Goal: Transaction & Acquisition: Obtain resource

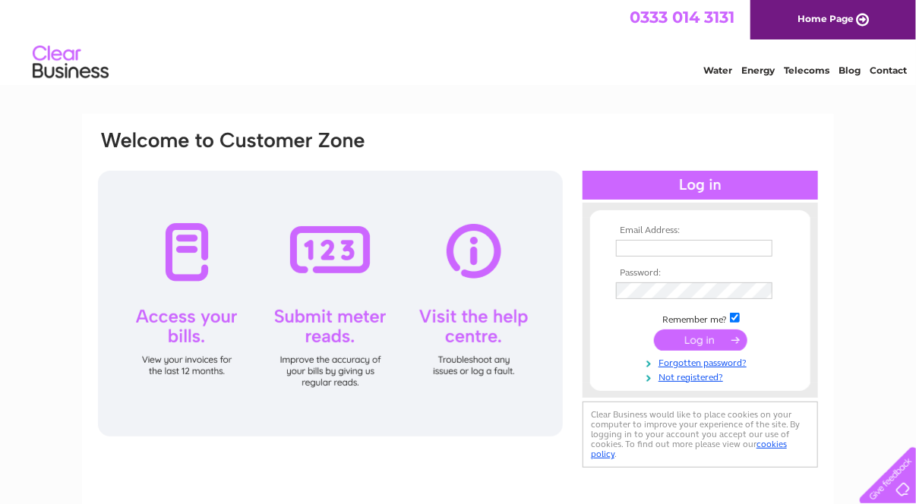
type input "john@thomsonjohn.co.uk"
click at [696, 336] on input "submit" at bounding box center [700, 340] width 93 height 21
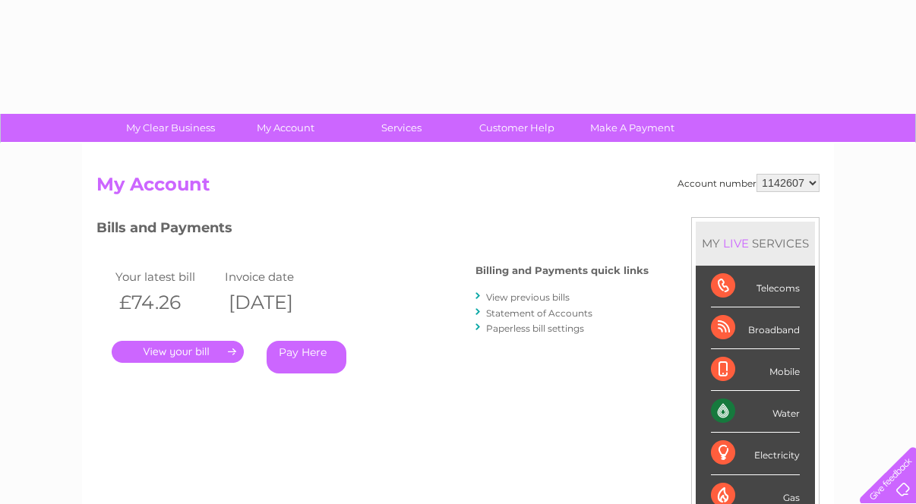
click at [696, 336] on li "Broadband" at bounding box center [755, 329] width 119 height 42
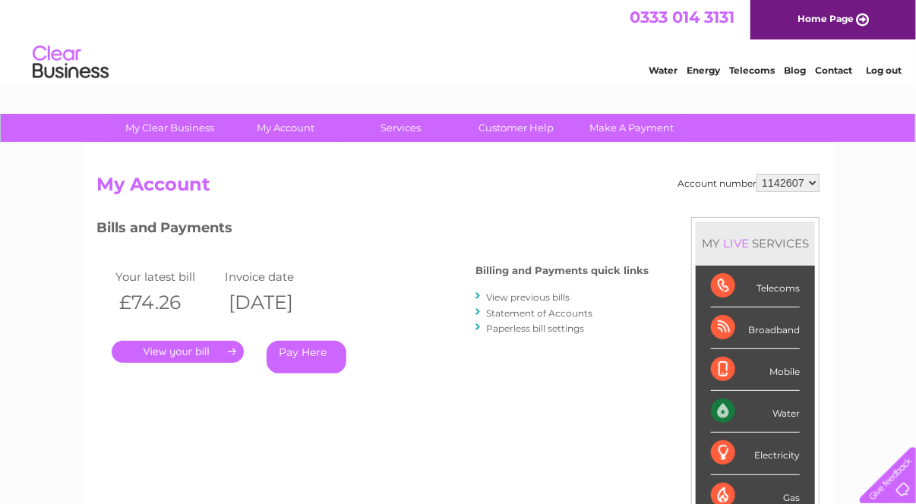
click at [191, 352] on link "." at bounding box center [178, 352] width 132 height 22
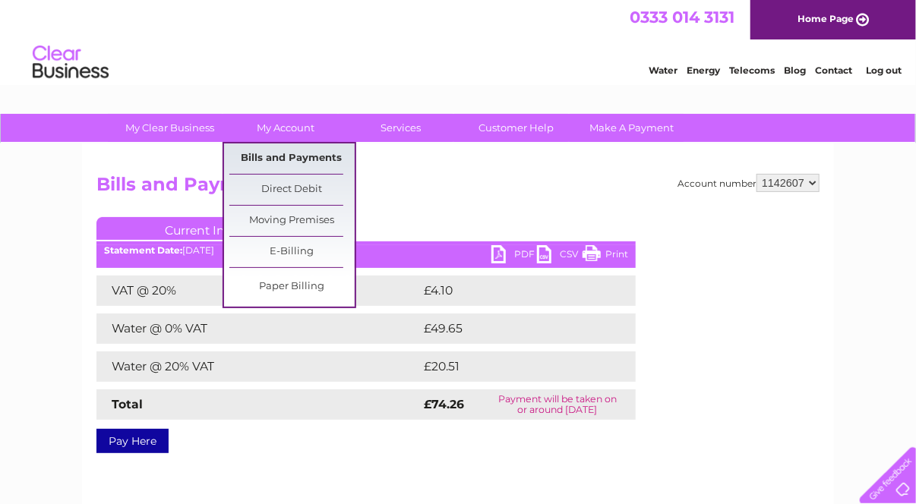
click at [289, 156] on link "Bills and Payments" at bounding box center [291, 159] width 125 height 30
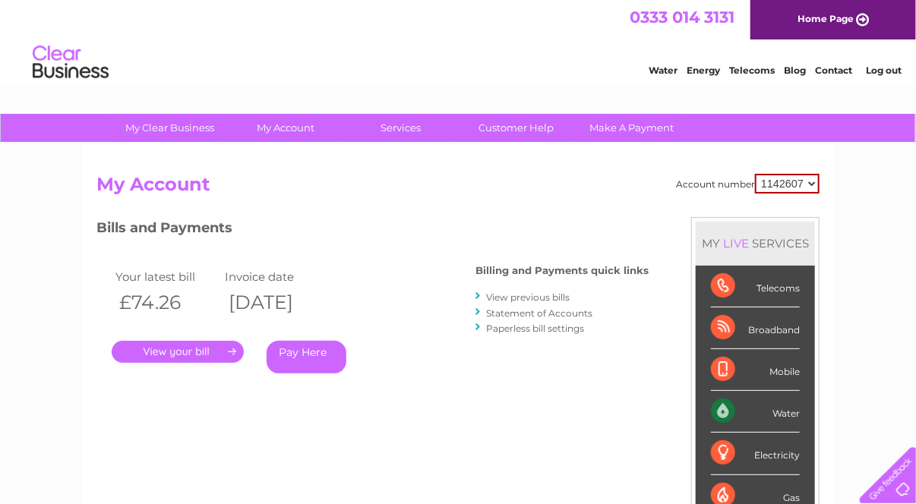
click at [182, 349] on link "." at bounding box center [178, 352] width 132 height 22
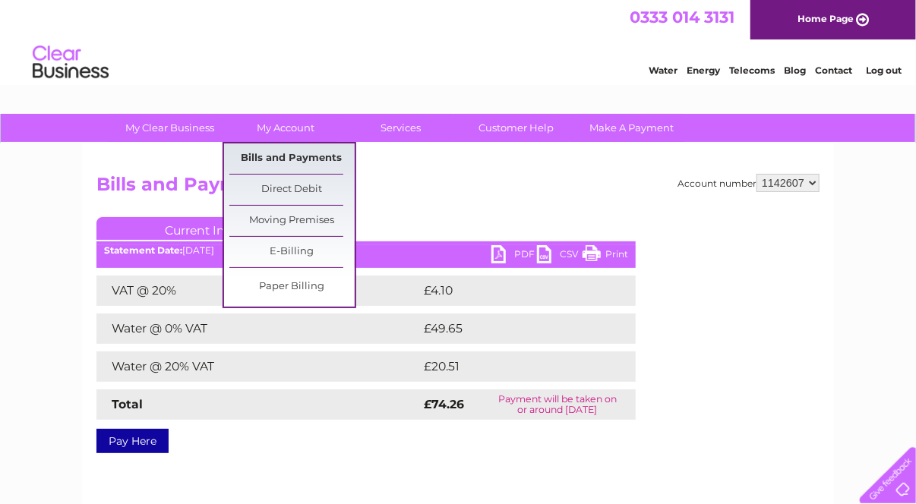
click at [289, 158] on link "Bills and Payments" at bounding box center [291, 159] width 125 height 30
click at [304, 160] on link "Bills and Payments" at bounding box center [291, 159] width 125 height 30
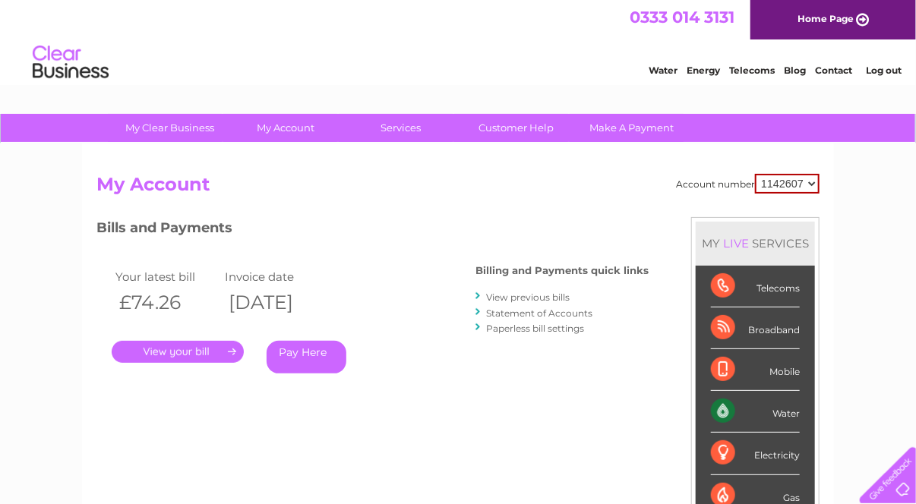
click at [784, 413] on div "Water" at bounding box center [755, 412] width 89 height 42
click at [182, 349] on link "." at bounding box center [178, 352] width 132 height 22
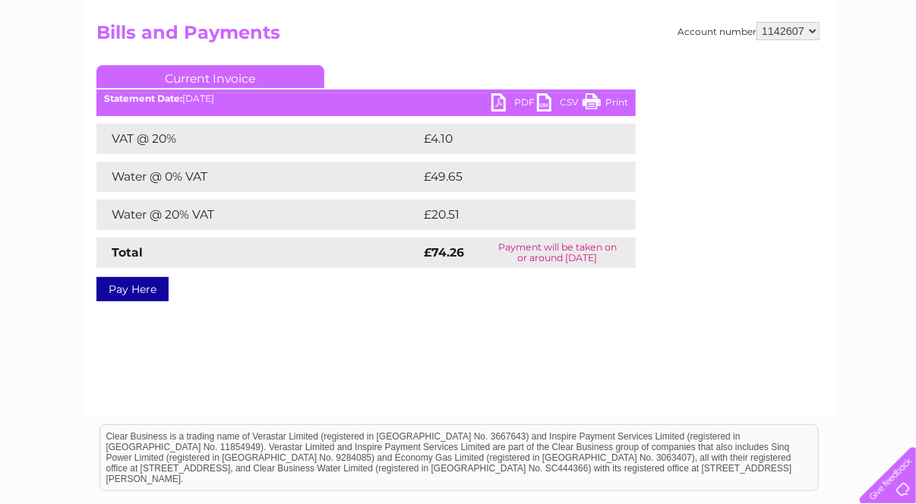
scroll to position [112, 0]
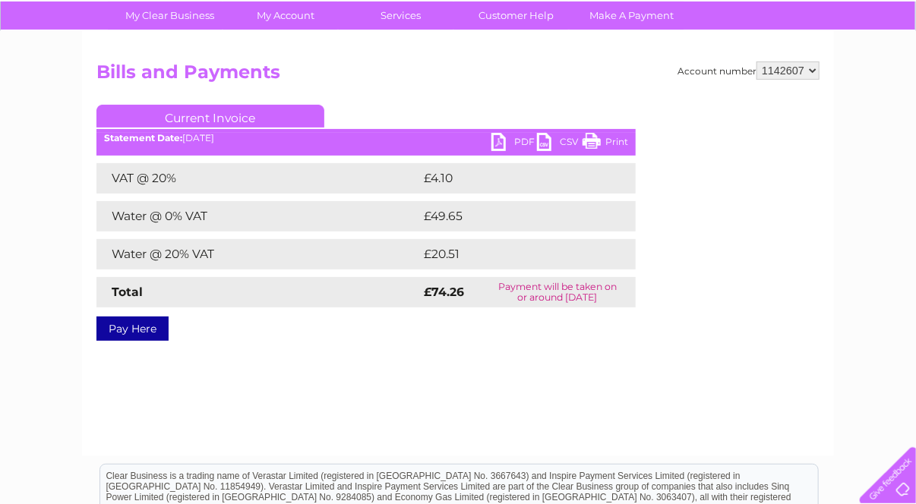
click at [515, 139] on link "PDF" at bounding box center [514, 144] width 46 height 22
